Goal: Navigation & Orientation: Find specific page/section

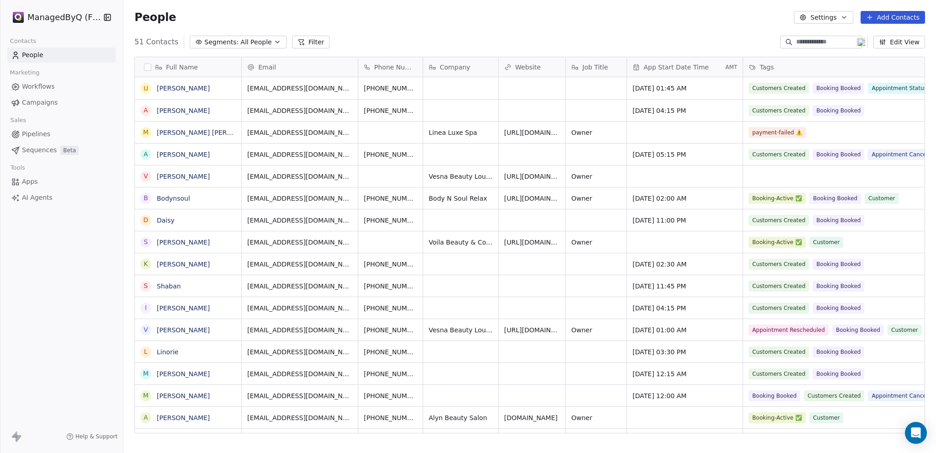
scroll to position [391, 805]
click at [46, 17] on html "ManagedByQ (FZE) Contacts People Marketing Workflows Campaigns Sales Pipelines …" at bounding box center [468, 226] width 936 height 453
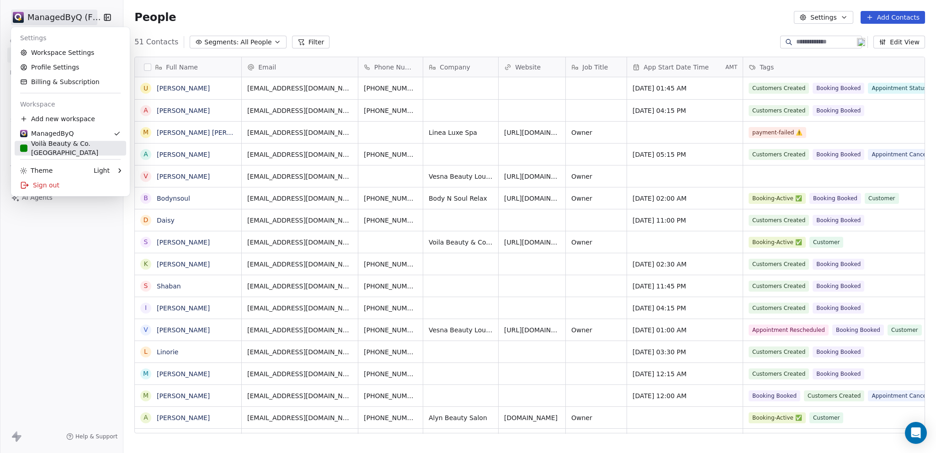
click at [37, 146] on div "Voilà Beauty & Co. [GEOGRAPHIC_DATA]" at bounding box center [70, 148] width 100 height 18
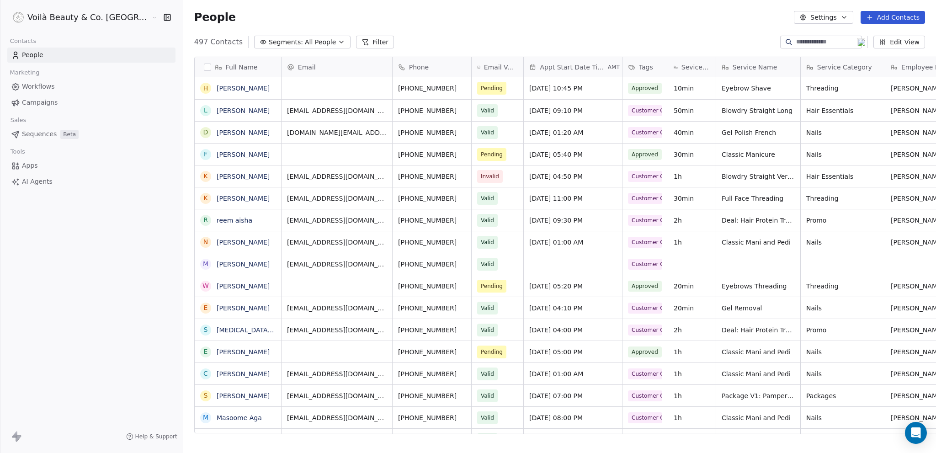
scroll to position [391, 789]
click at [277, 107] on icon "grid" at bounding box center [280, 109] width 7 height 7
click at [895, 42] on button "Edit View" at bounding box center [899, 42] width 52 height 13
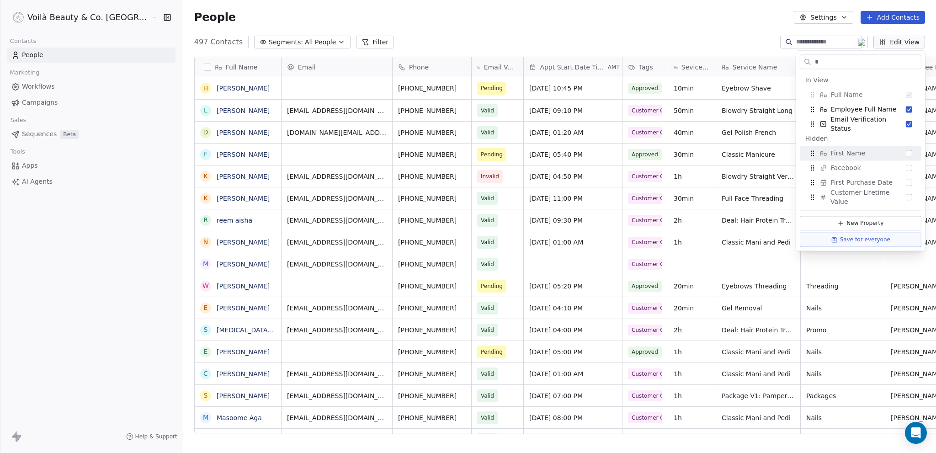
type input "*"
click at [896, 157] on div "First Name" at bounding box center [860, 153] width 114 height 15
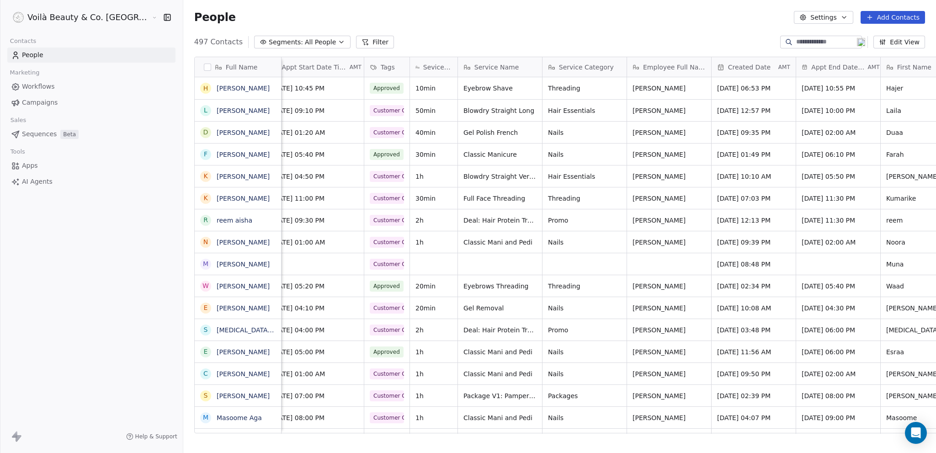
scroll to position [0, 284]
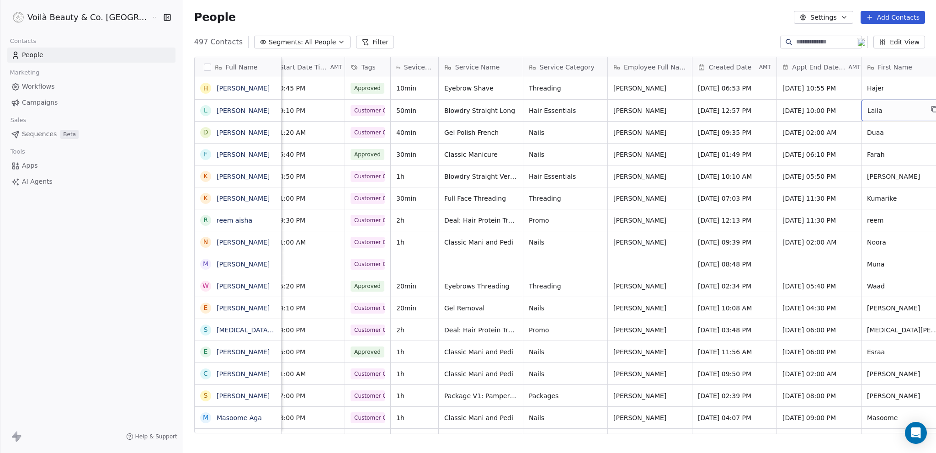
click at [867, 111] on span "Laila" at bounding box center [895, 110] width 56 height 9
click at [814, 106] on textarea "*****" at bounding box center [852, 114] width 83 height 28
type textarea "*********"
click at [627, 25] on html "Voilà Beauty & Co. Lounge Contacts People Marketing Workflows Campaigns Sales S…" at bounding box center [468, 226] width 936 height 453
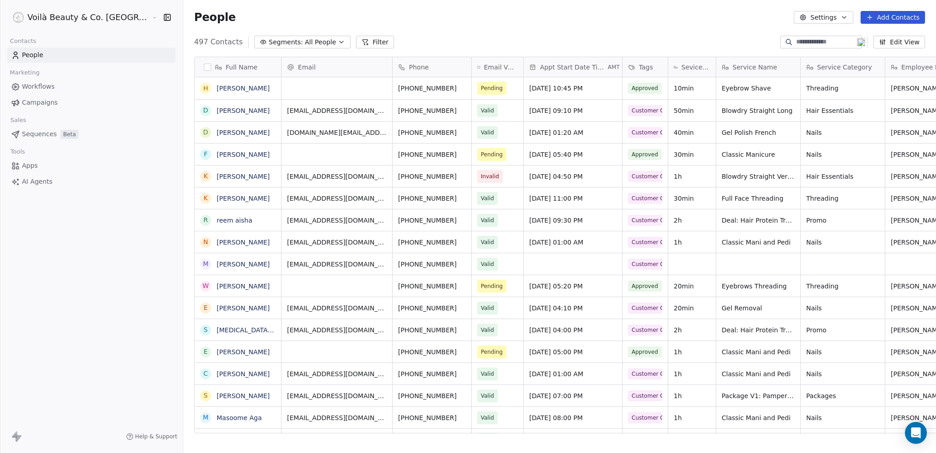
click at [899, 41] on button "Edit View" at bounding box center [899, 42] width 52 height 13
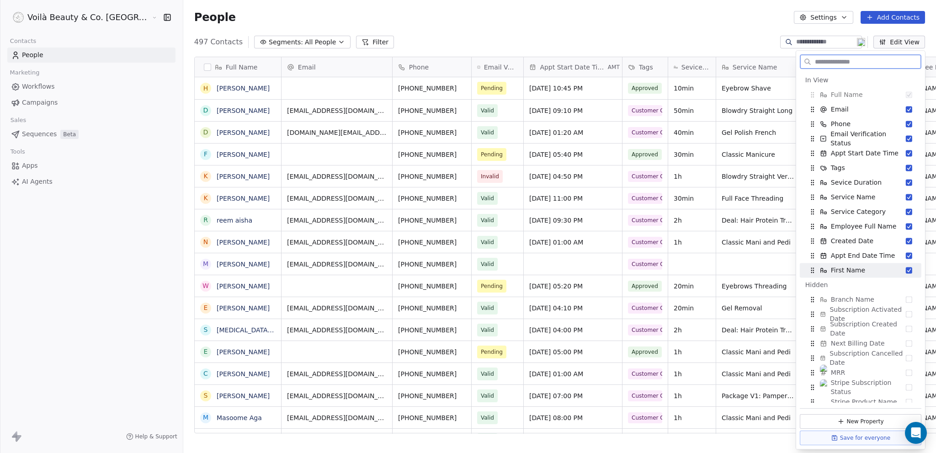
click at [905, 271] on button "Suggestions" at bounding box center [908, 270] width 6 height 6
click at [41, 87] on span "Workflows" at bounding box center [38, 87] width 33 height 10
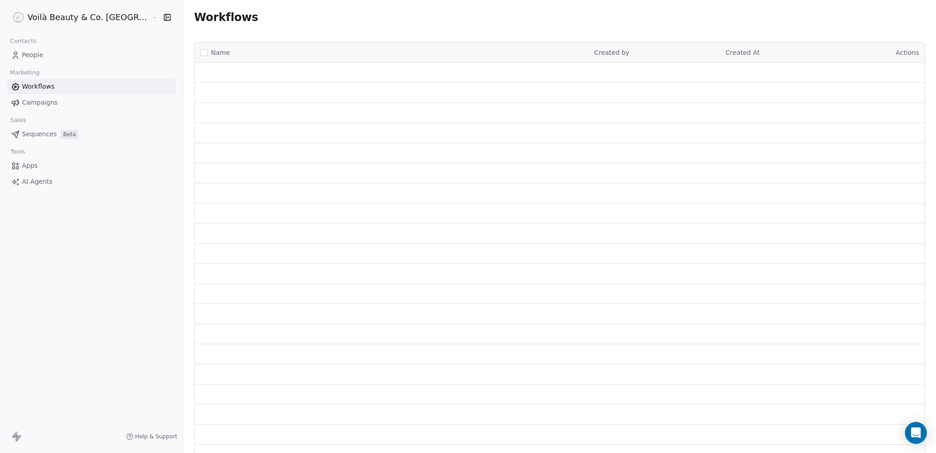
click at [39, 103] on span "Campaigns" at bounding box center [40, 103] width 36 height 10
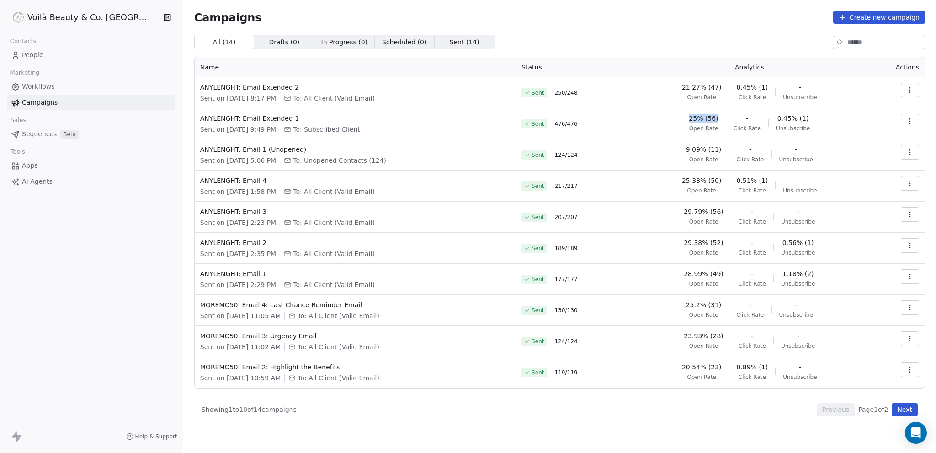
drag, startPoint x: 680, startPoint y: 113, endPoint x: 716, endPoint y: 115, distance: 36.1
click at [716, 116] on div "25% (56) Open Rate - Click Rate 0.45% (1) Unsubscribe" at bounding box center [748, 123] width 227 height 18
click at [907, 90] on icon "button" at bounding box center [909, 89] width 7 height 7
click at [846, 108] on span "View" at bounding box center [845, 110] width 17 height 11
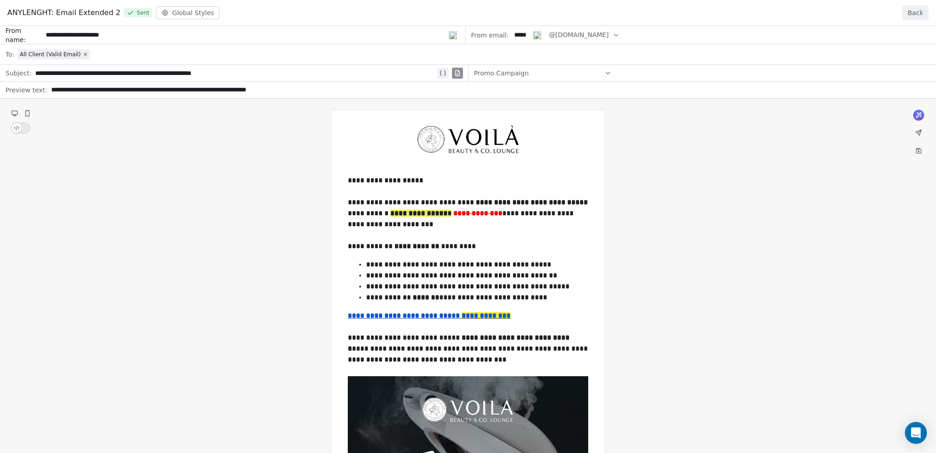
click at [917, 11] on button "Back" at bounding box center [915, 12] width 26 height 15
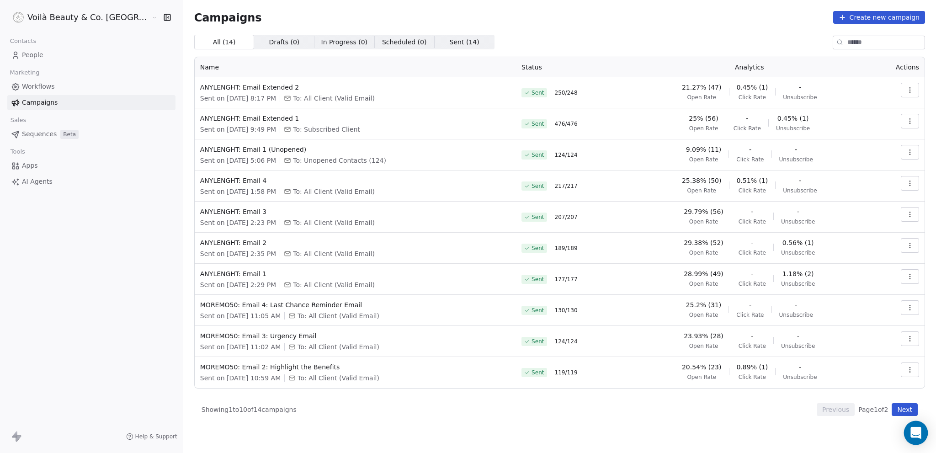
click at [915, 429] on icon "Open Intercom Messenger" at bounding box center [915, 433] width 11 height 12
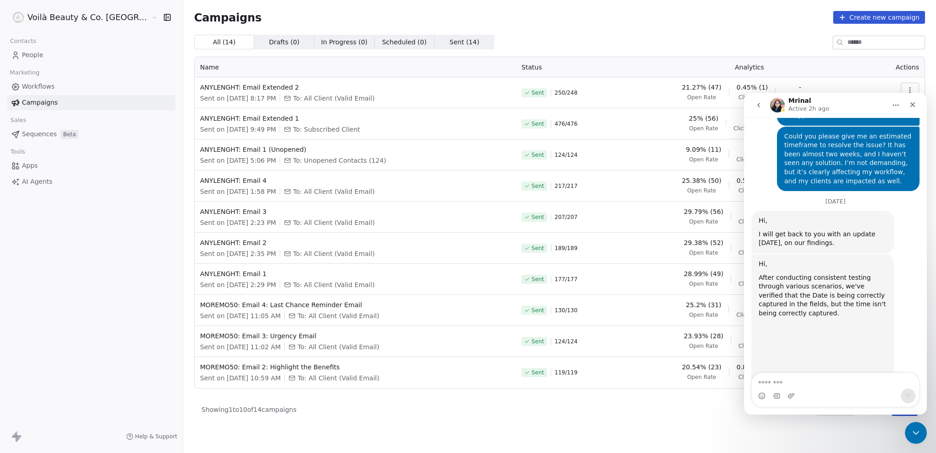
scroll to position [4732, 0]
click at [913, 100] on div "Close" at bounding box center [912, 104] width 16 height 16
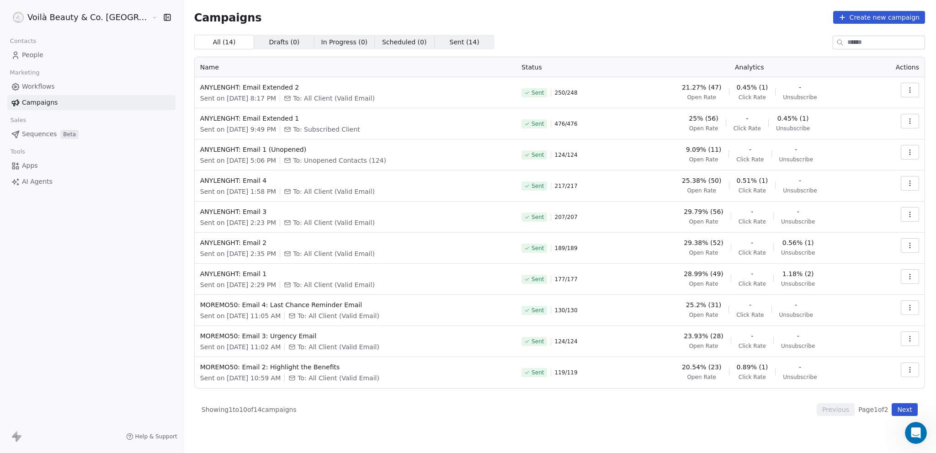
scroll to position [4731, 0]
click at [35, 56] on span "People" at bounding box center [32, 55] width 21 height 10
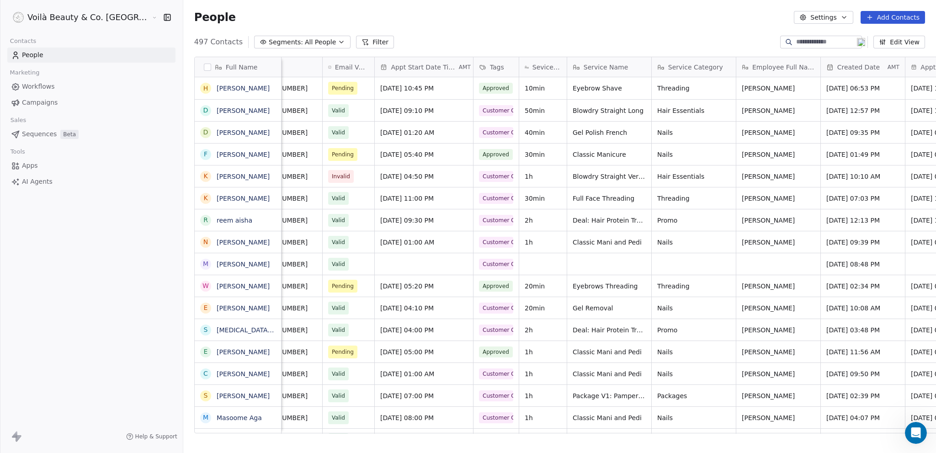
scroll to position [0, 171]
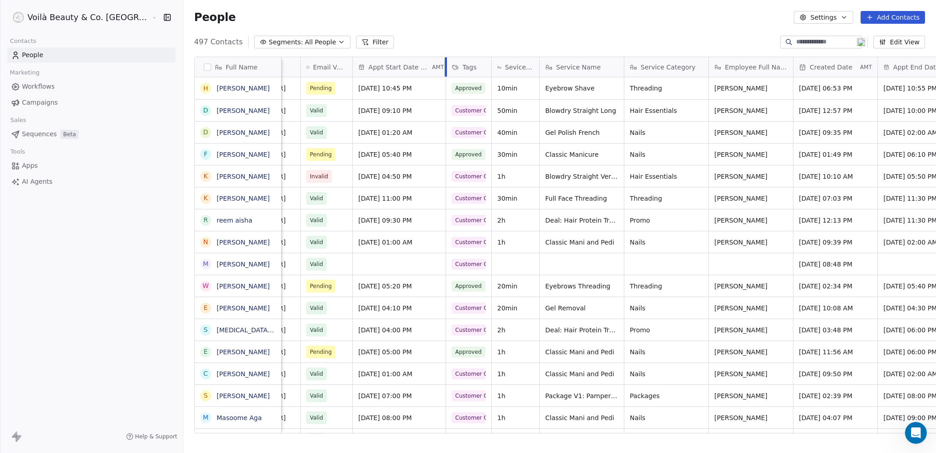
drag, startPoint x: 406, startPoint y: 60, endPoint x: 398, endPoint y: 66, distance: 10.1
click at [444, 64] on div at bounding box center [445, 67] width 2 height 20
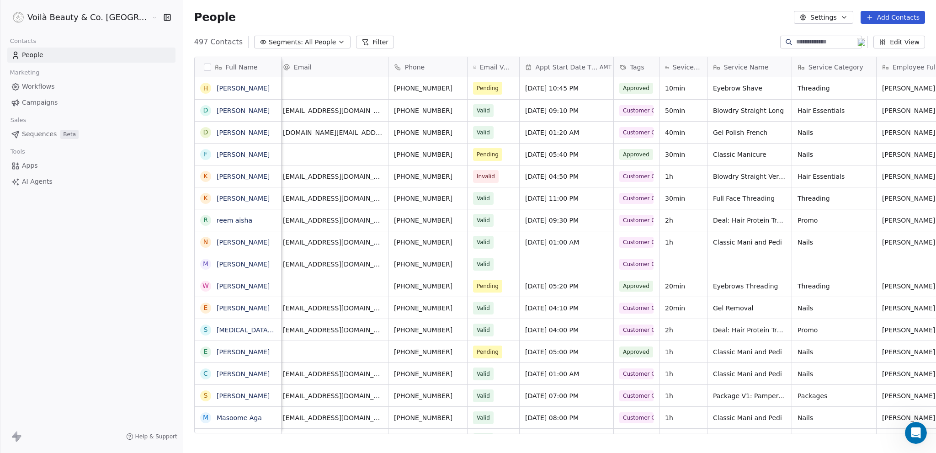
scroll to position [0, 0]
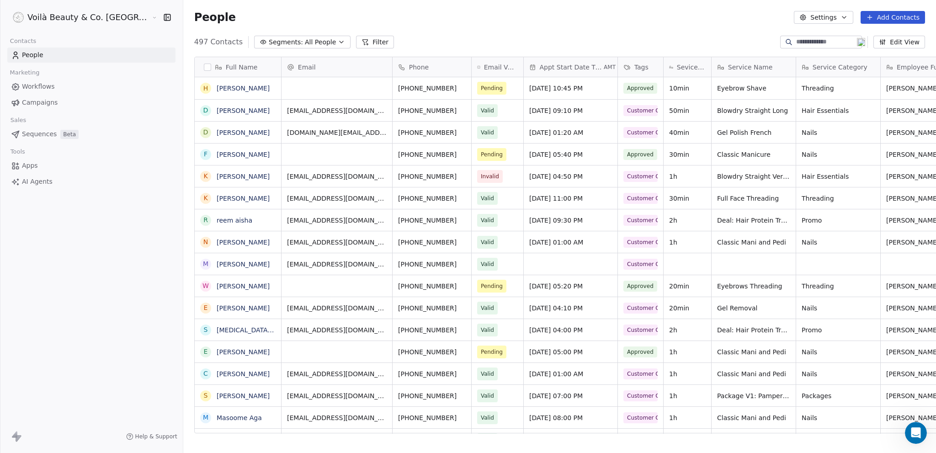
click at [64, 7] on div "Voilà Beauty & Co. [GEOGRAPHIC_DATA]" at bounding box center [91, 17] width 183 height 35
click at [63, 12] on html "Voilà Beauty & Co. Lounge Contacts People Marketing Workflows Campaigns Sales S…" at bounding box center [468, 226] width 936 height 453
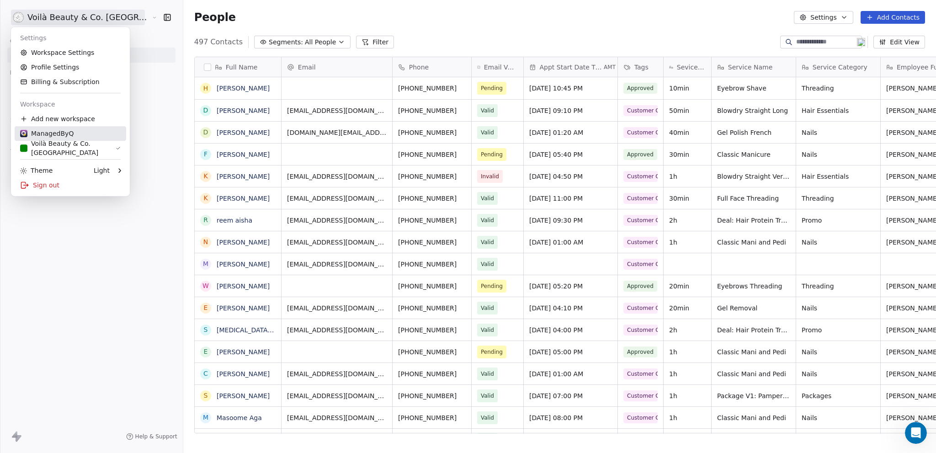
click at [49, 135] on div "ManagedByQ" at bounding box center [46, 133] width 53 height 9
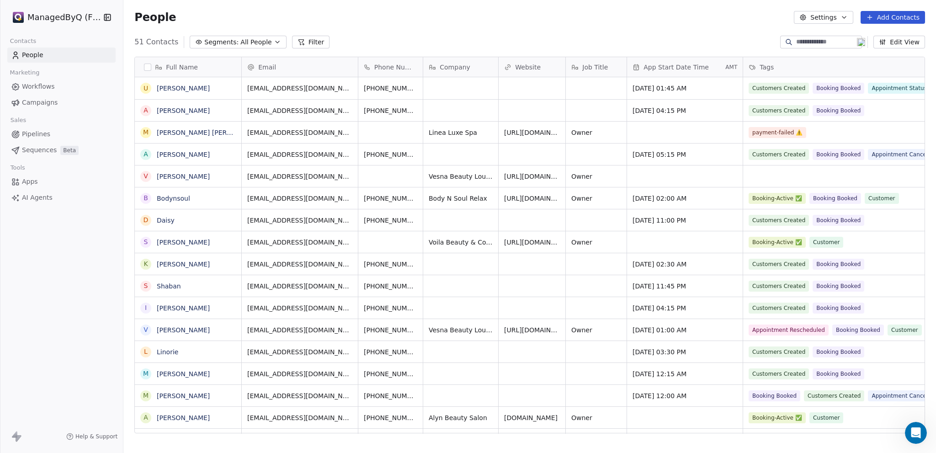
click at [109, 17] on icon "button" at bounding box center [107, 17] width 9 height 9
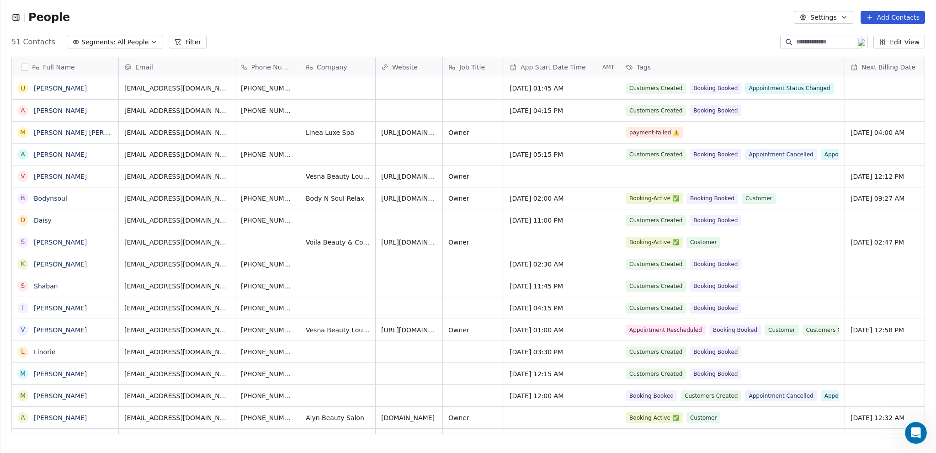
scroll to position [7, 7]
click at [12, 17] on icon "button" at bounding box center [15, 17] width 9 height 9
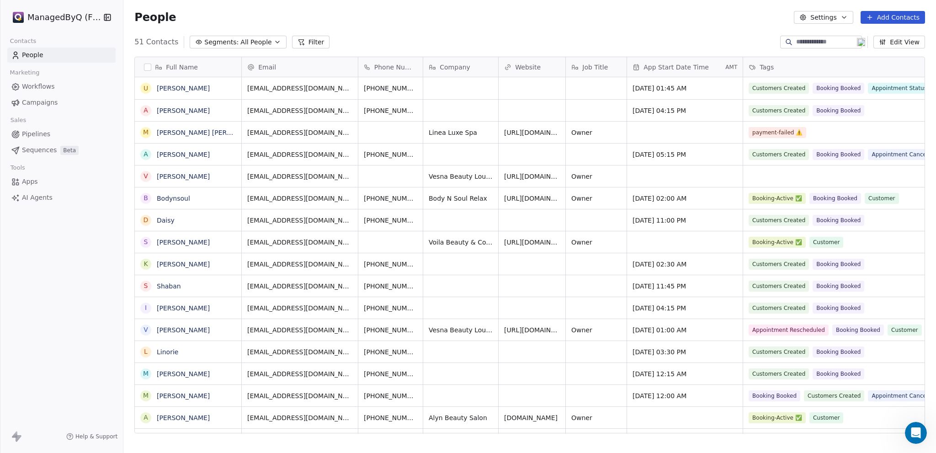
scroll to position [391, 805]
